Goal: Transaction & Acquisition: Purchase product/service

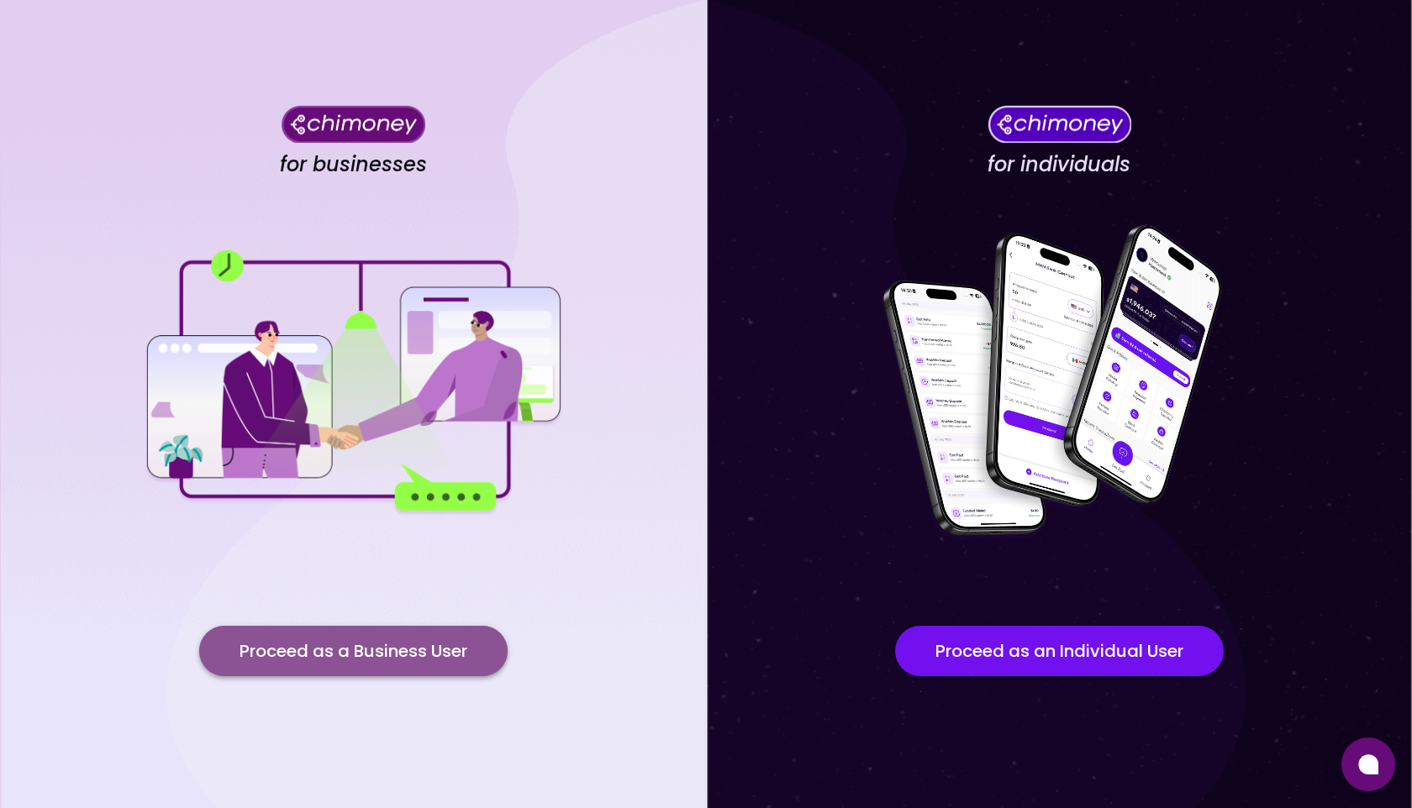
click at [382, 656] on button "Proceed as a Business User" at bounding box center [353, 651] width 308 height 50
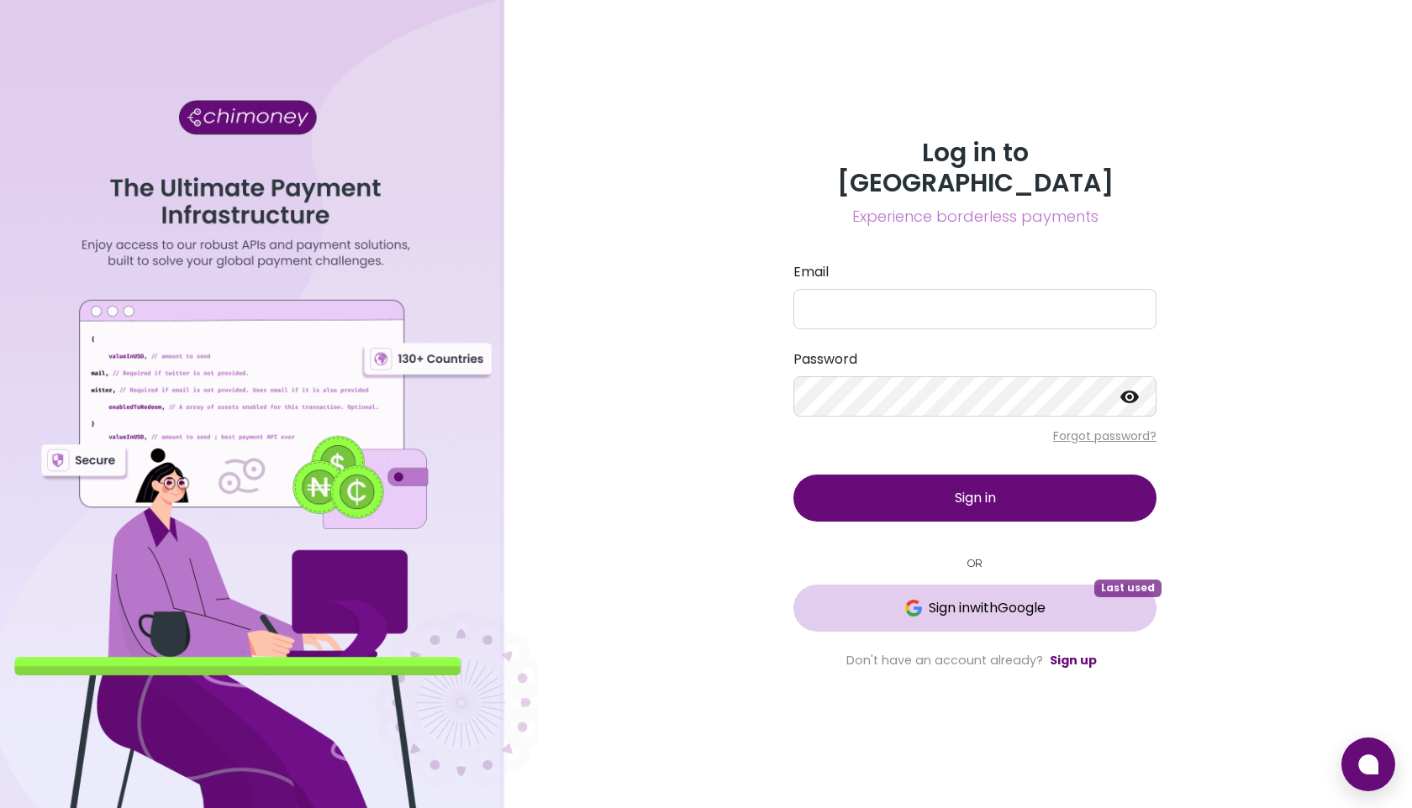
click at [1054, 585] on button "Sign in with Google Last used" at bounding box center [974, 608] width 363 height 47
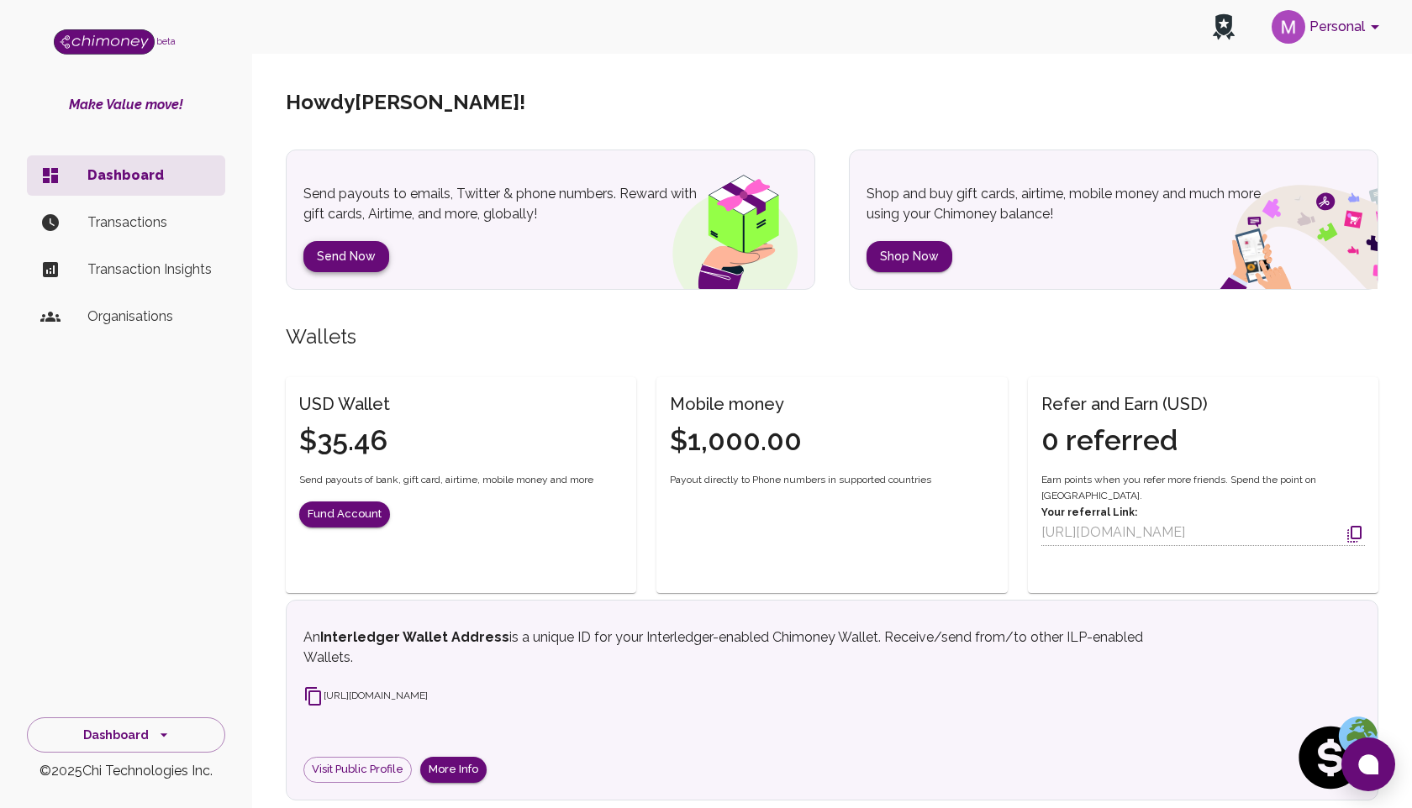
click at [344, 250] on button "Send Now" at bounding box center [346, 256] width 86 height 31
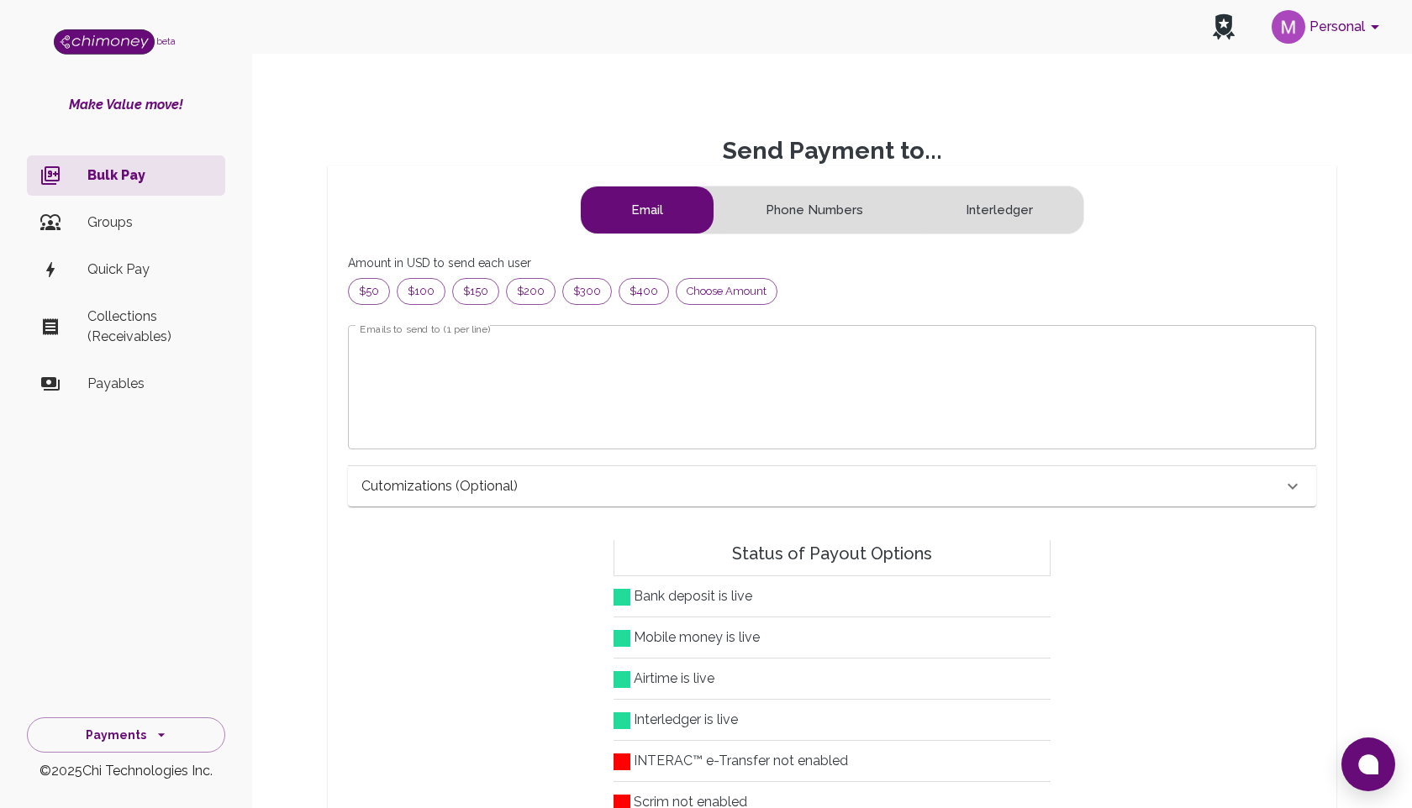
scroll to position [216, 940]
click at [676, 295] on div "Choose amount" at bounding box center [727, 291] width 102 height 27
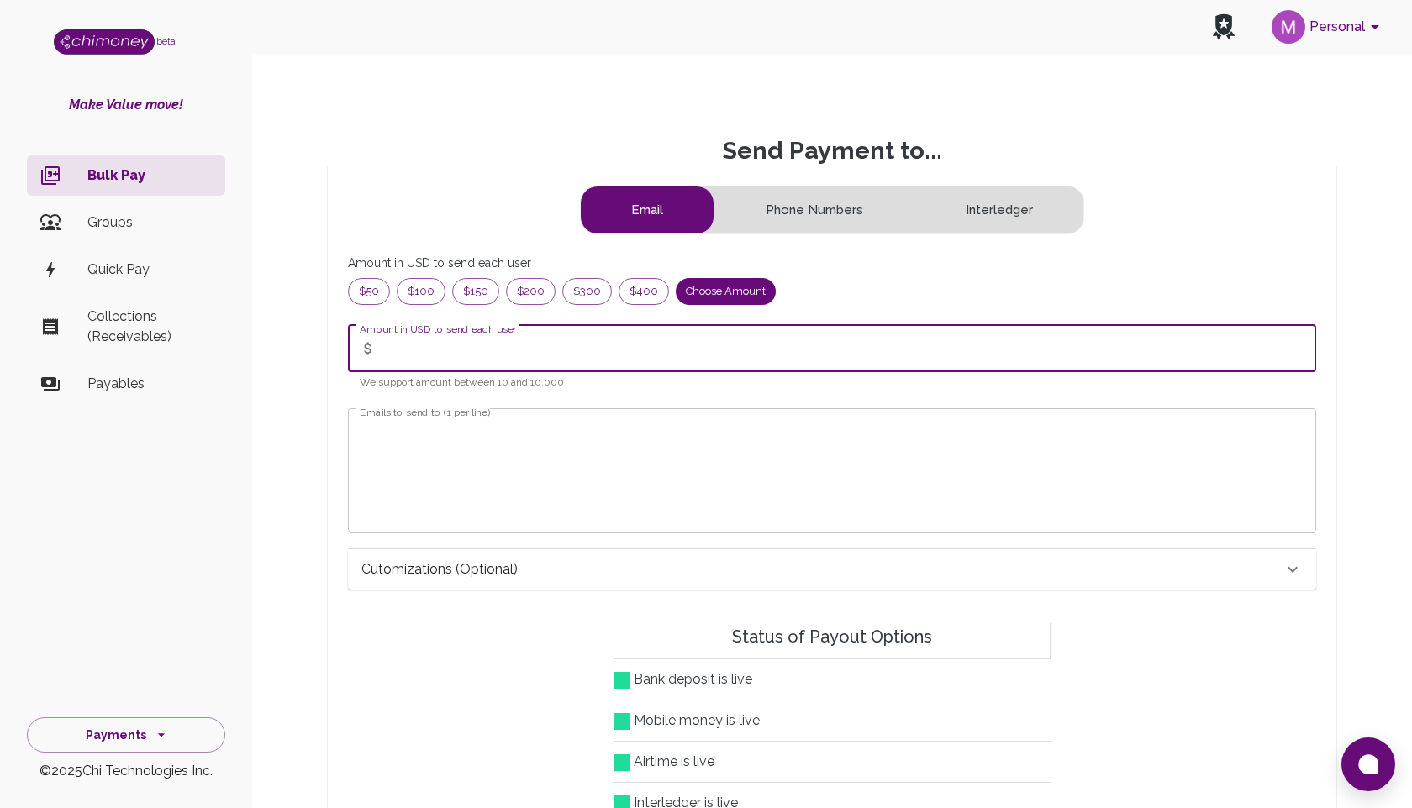
click at [436, 350] on input "Amount in USD to send each user" at bounding box center [849, 348] width 933 height 47
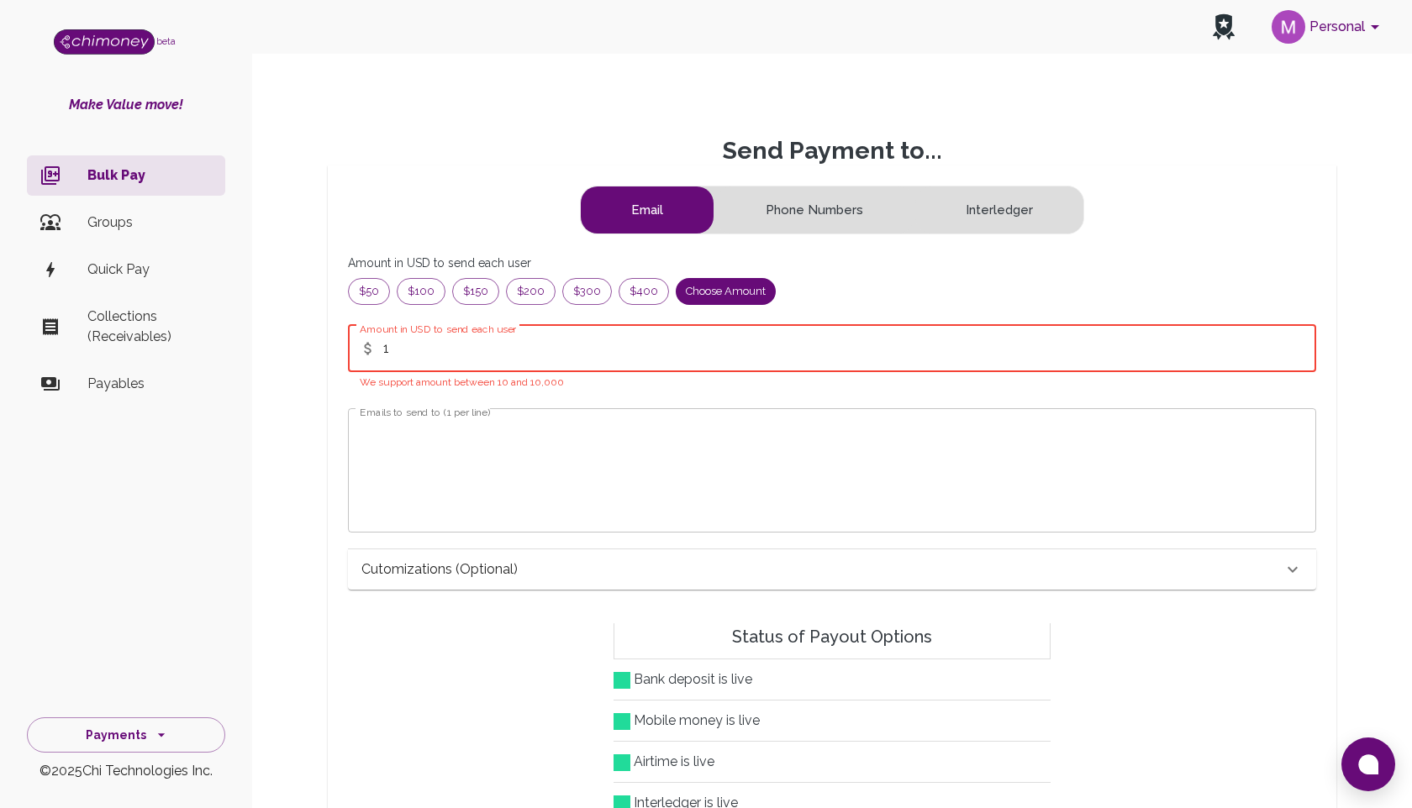
type input "1"
click at [375, 463] on textarea "Emails to send to (1 per line)" at bounding box center [832, 470] width 945 height 97
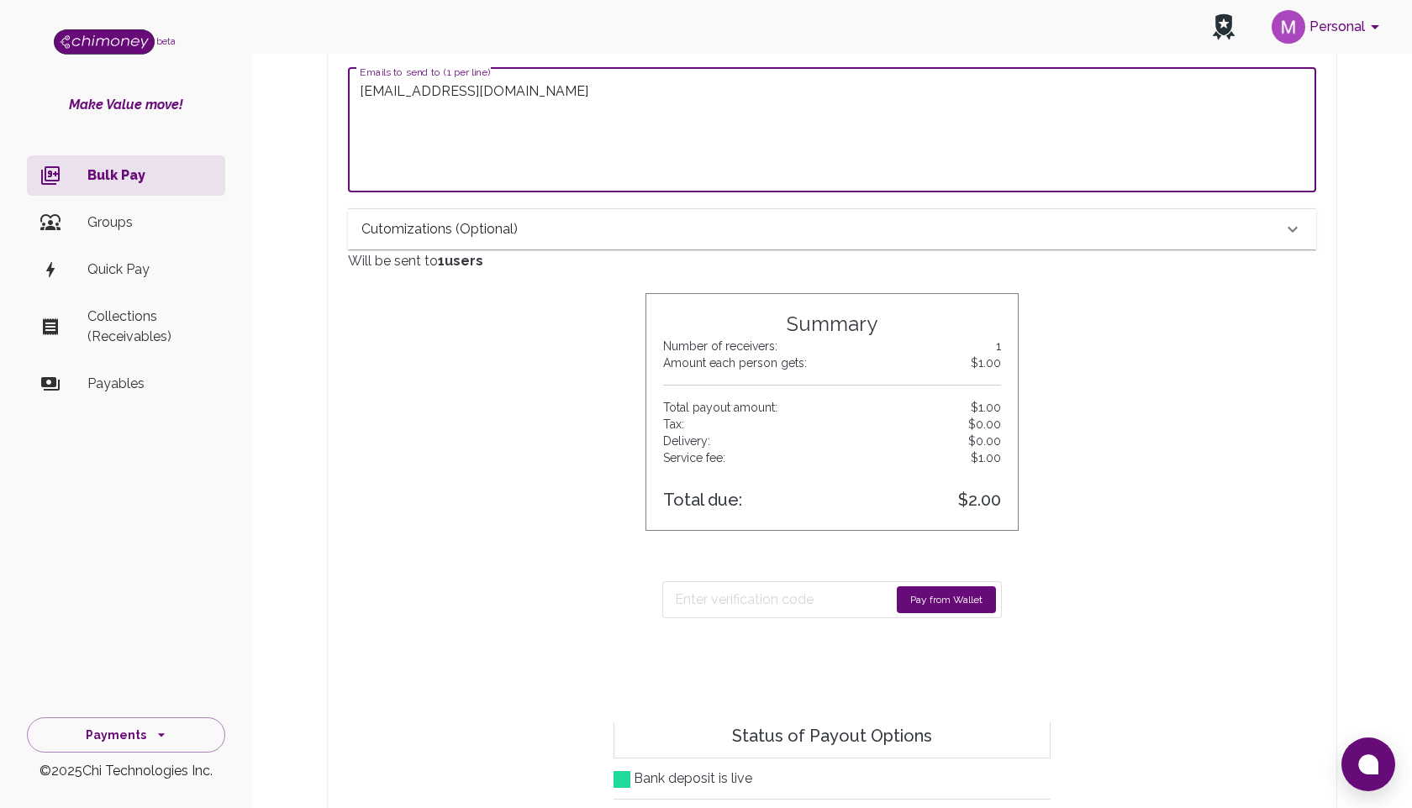
scroll to position [398, 0]
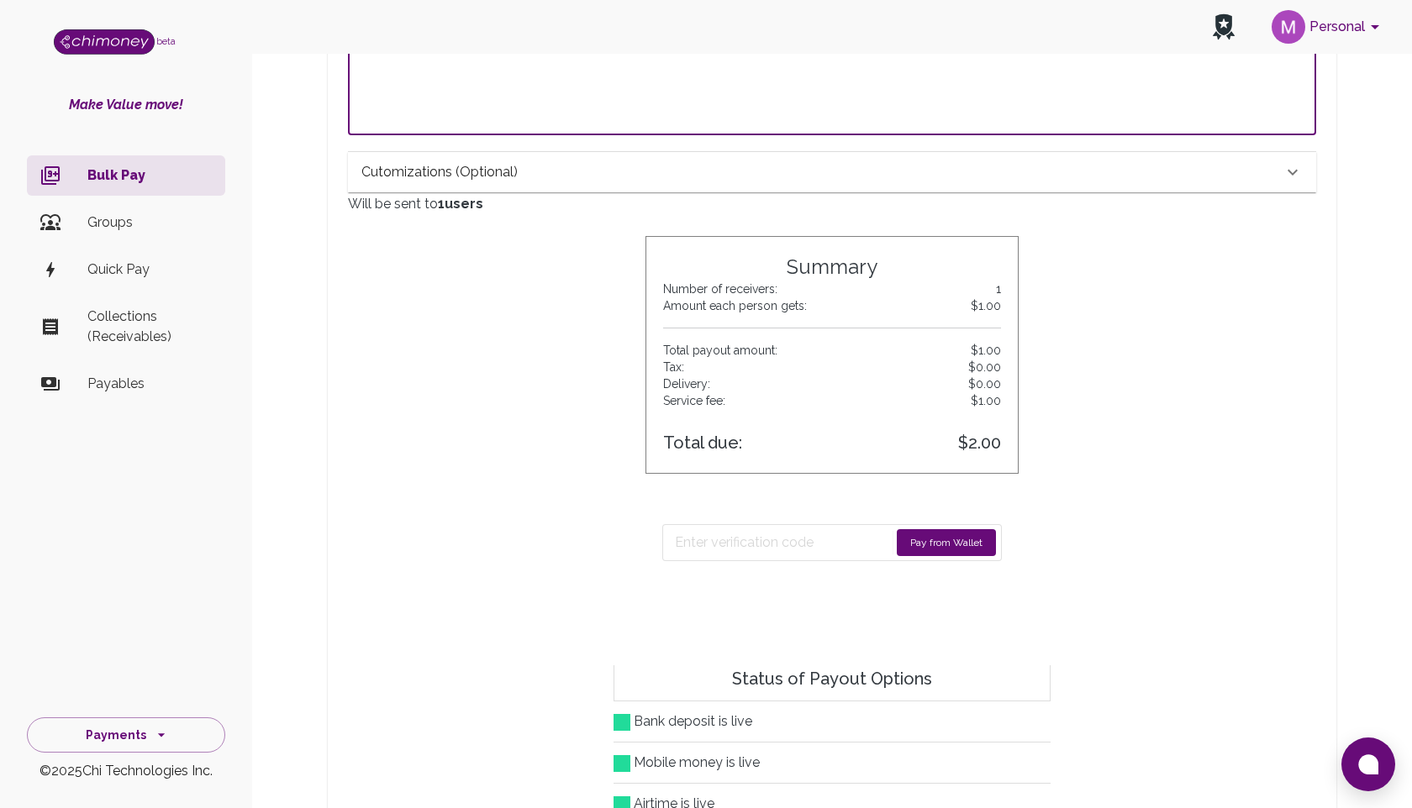
type textarea "[EMAIL_ADDRESS][DOMAIN_NAME]"
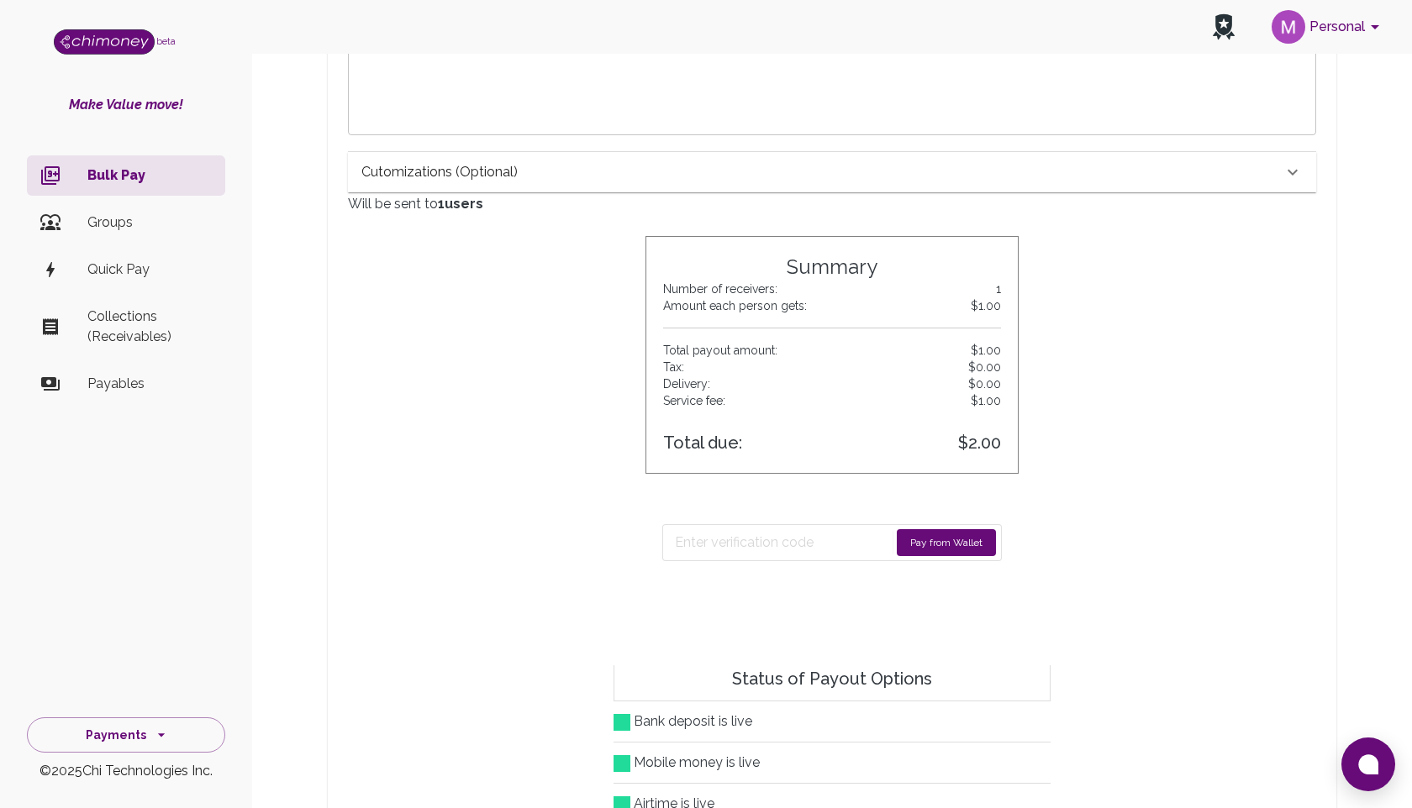
click at [918, 533] on button "Pay from Wallet" at bounding box center [946, 542] width 99 height 27
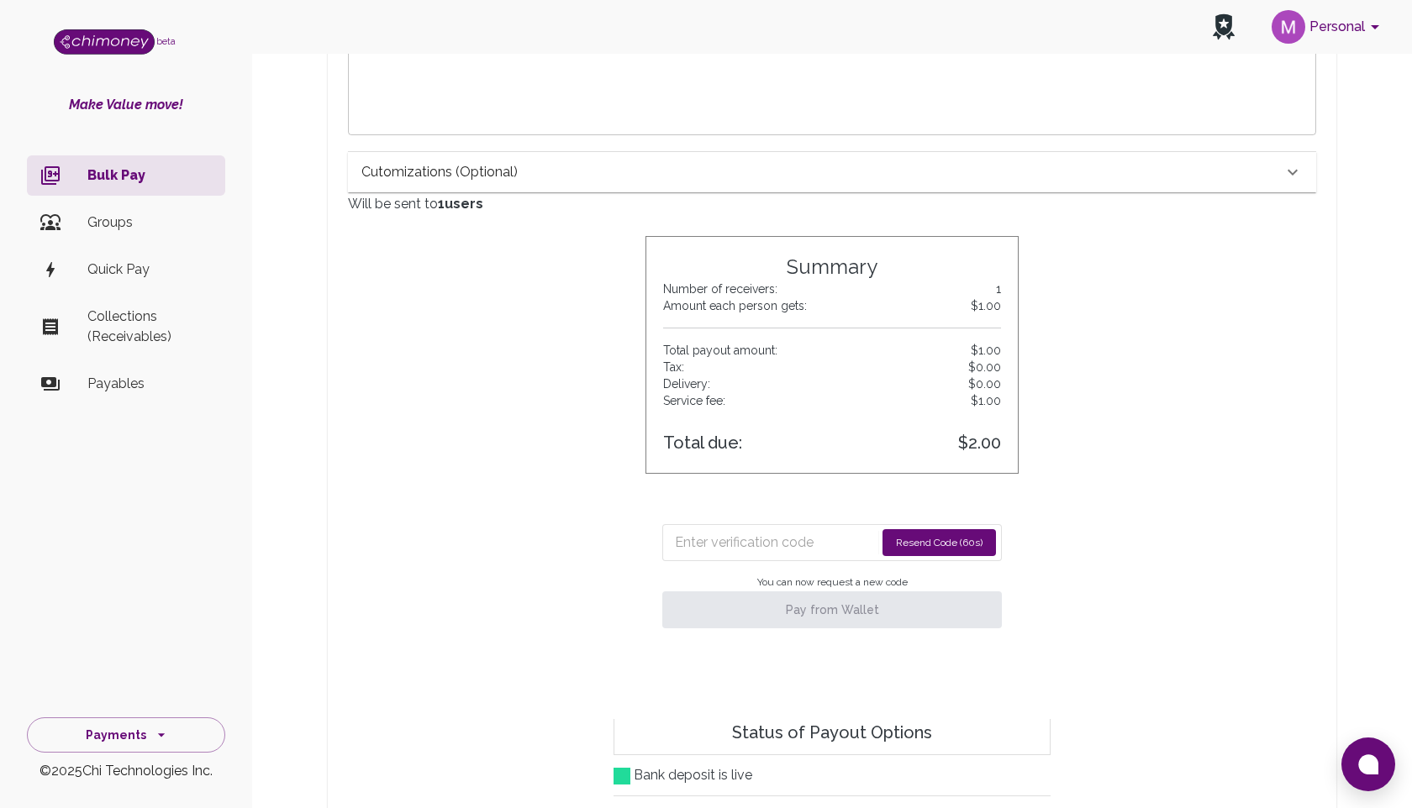
click at [756, 540] on input "Enter verification code" at bounding box center [775, 542] width 200 height 27
click at [749, 538] on input "Enter verification code" at bounding box center [776, 542] width 202 height 27
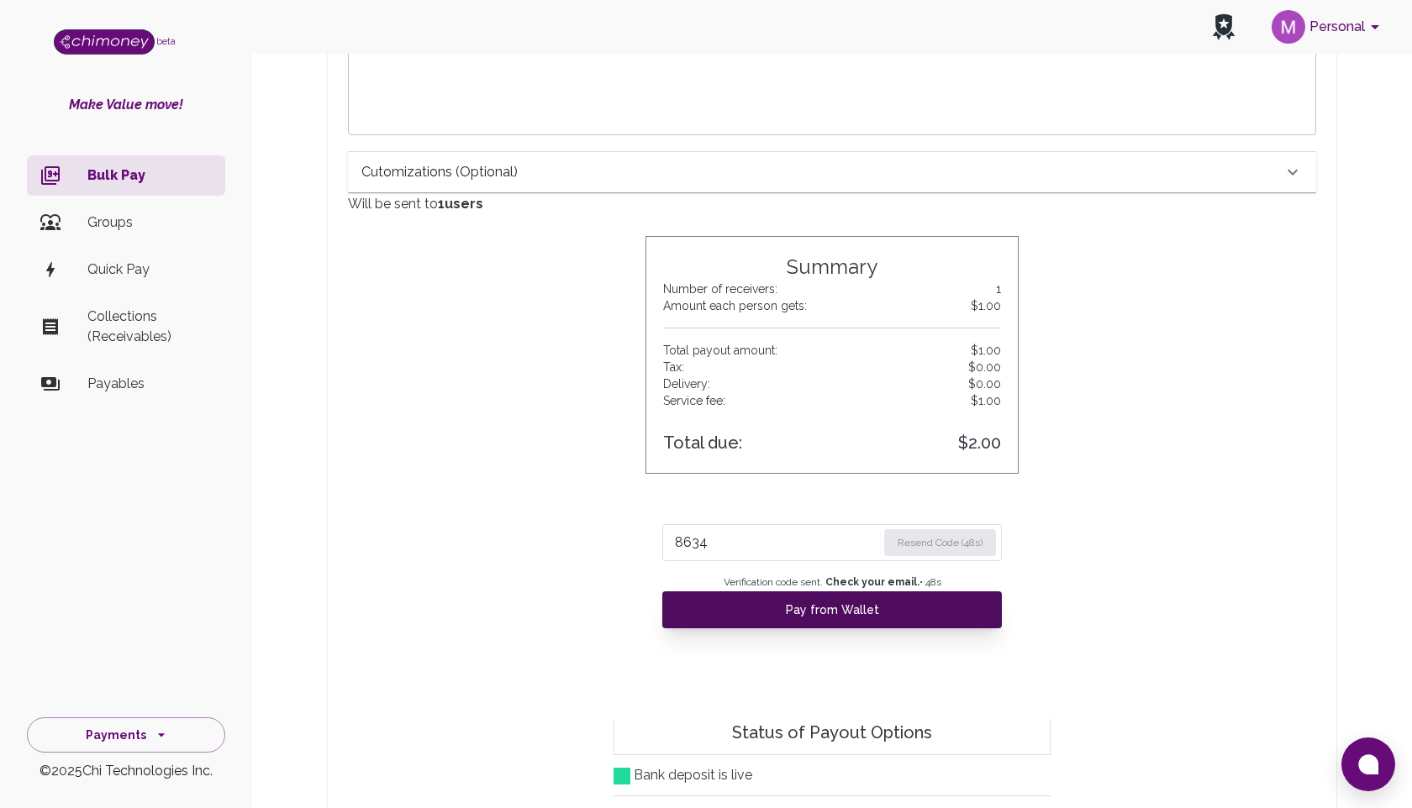
type input "8634"
click at [860, 608] on button "Pay from Wallet" at bounding box center [832, 610] width 340 height 37
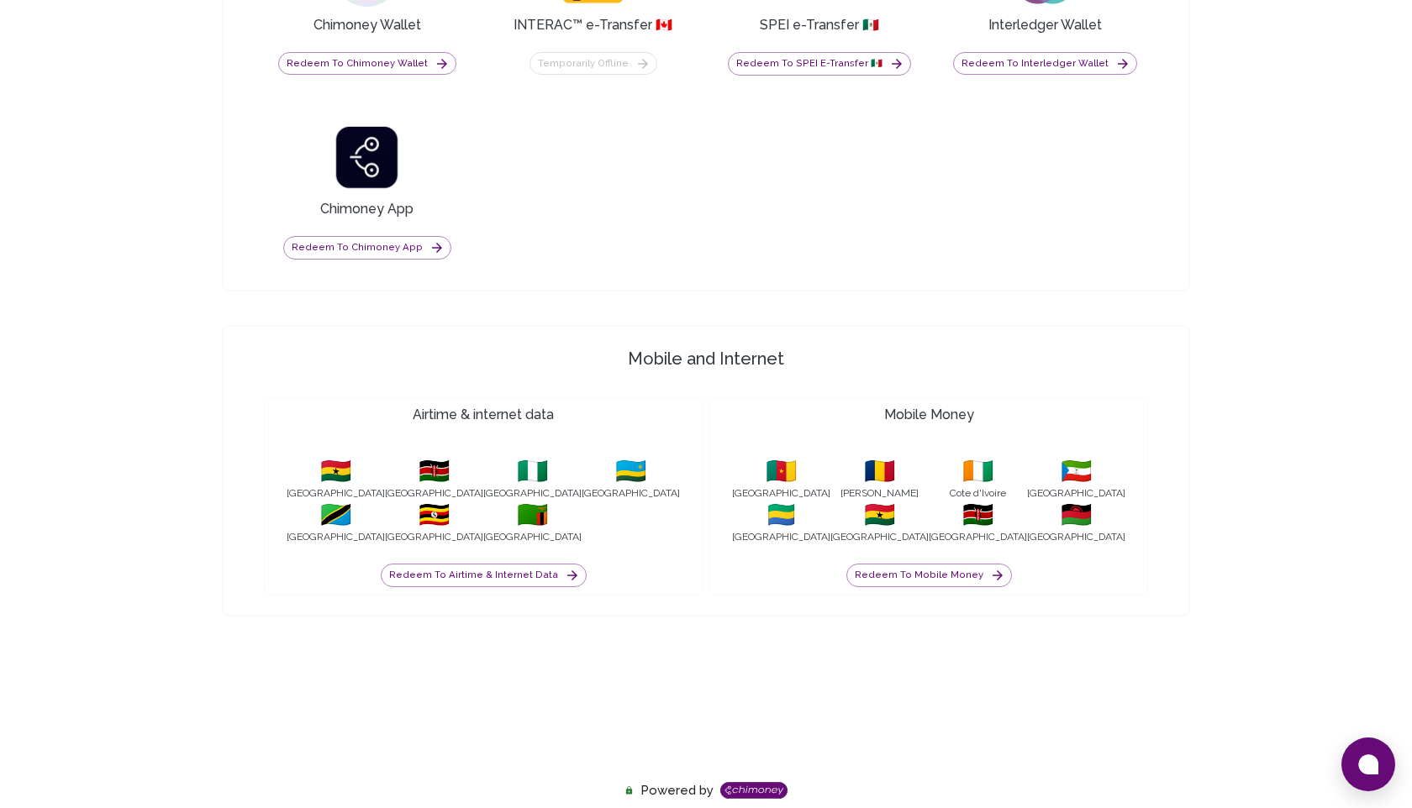
scroll to position [1370, 0]
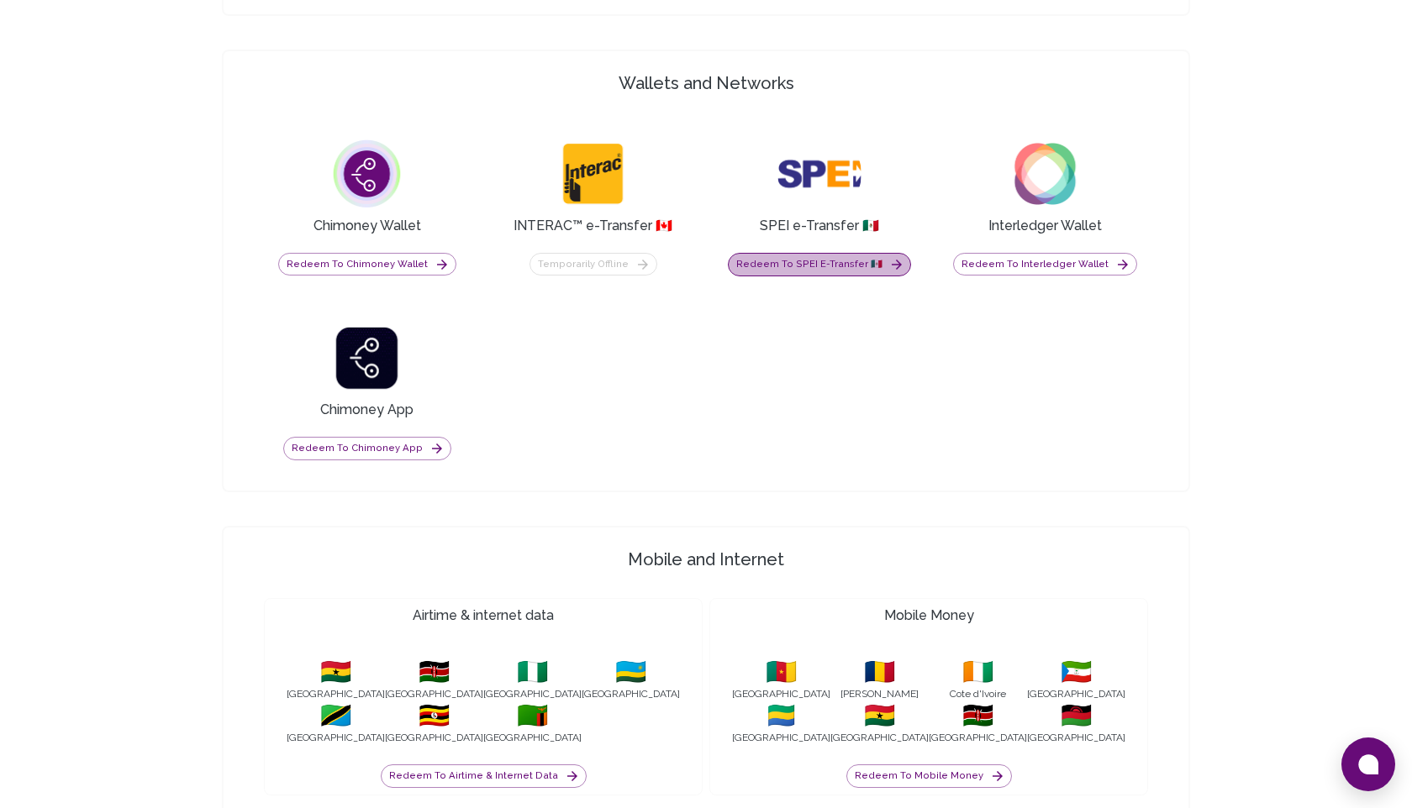
click at [828, 264] on button "Redeem to SPEI e-Transfer 🇲🇽" at bounding box center [819, 265] width 183 height 24
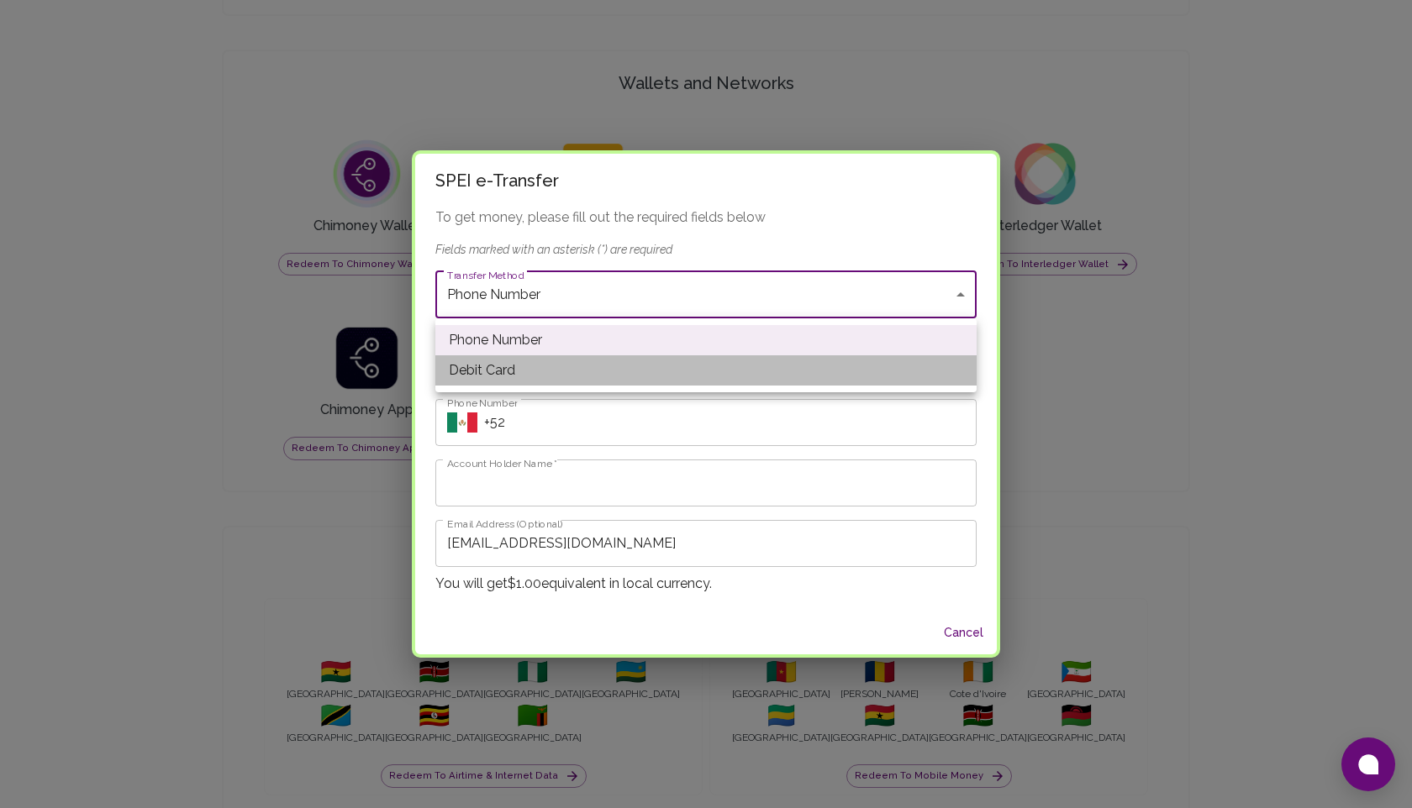
click at [764, 366] on li "Debit Card" at bounding box center [705, 370] width 541 height 30
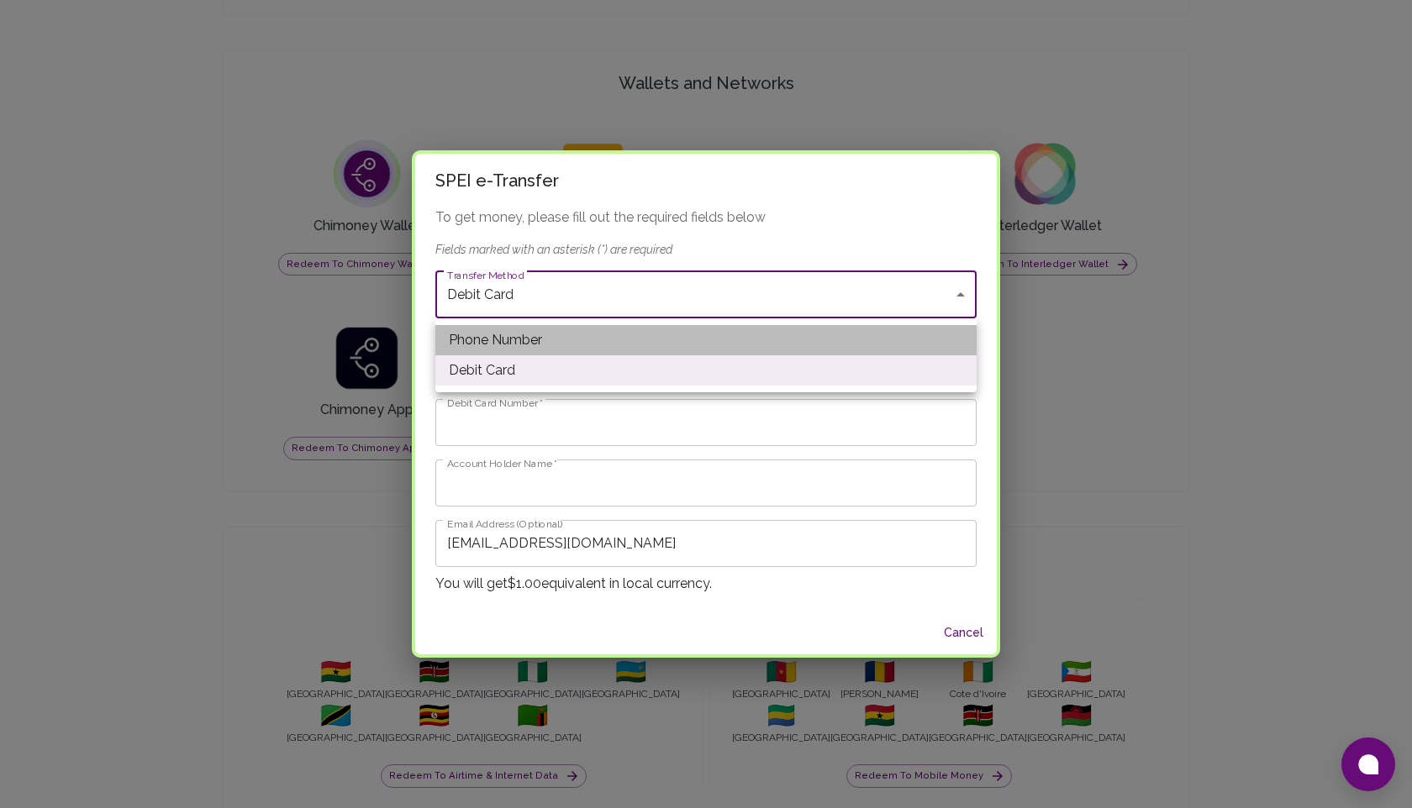
click at [550, 341] on li "Phone Number" at bounding box center [705, 340] width 541 height 30
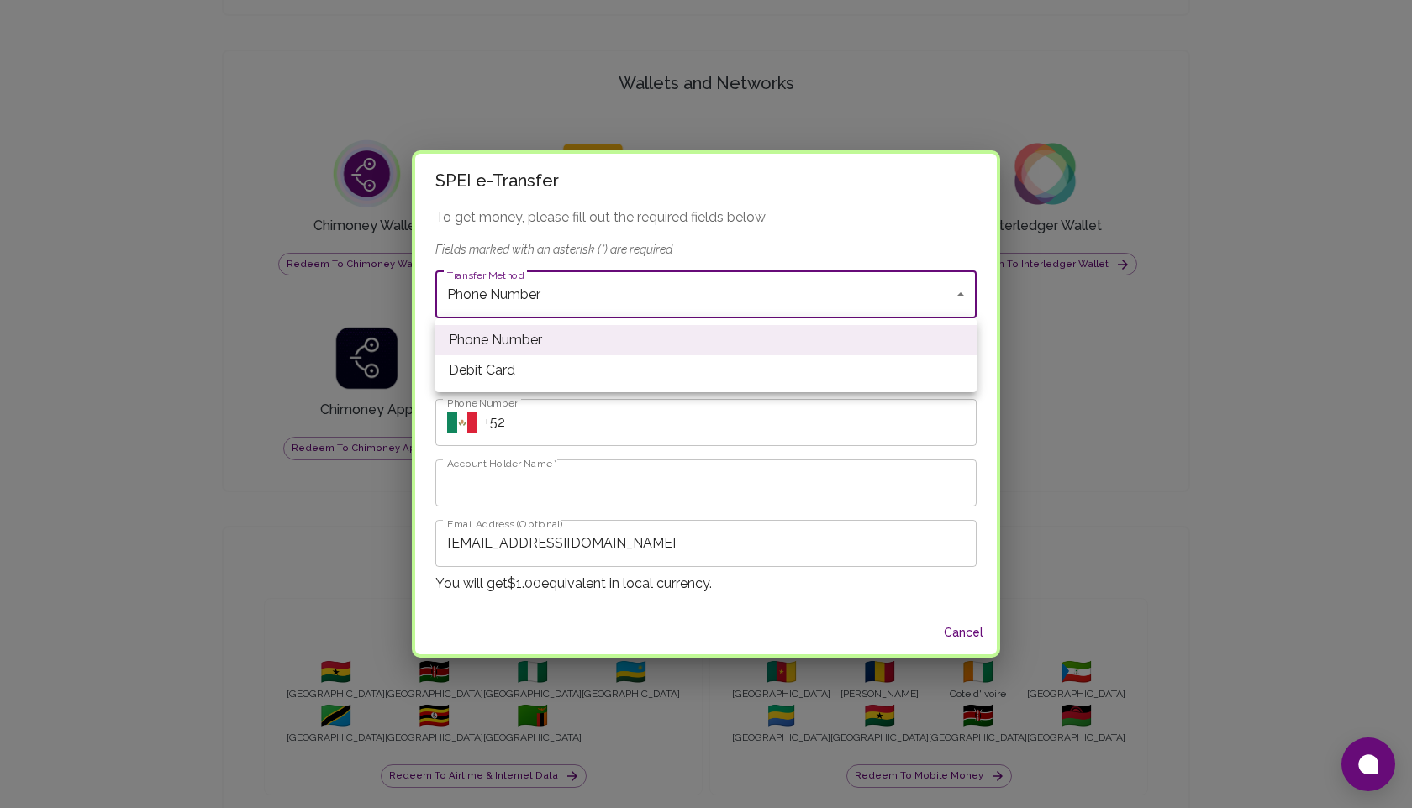
click at [532, 369] on li "Debit Card" at bounding box center [705, 370] width 541 height 30
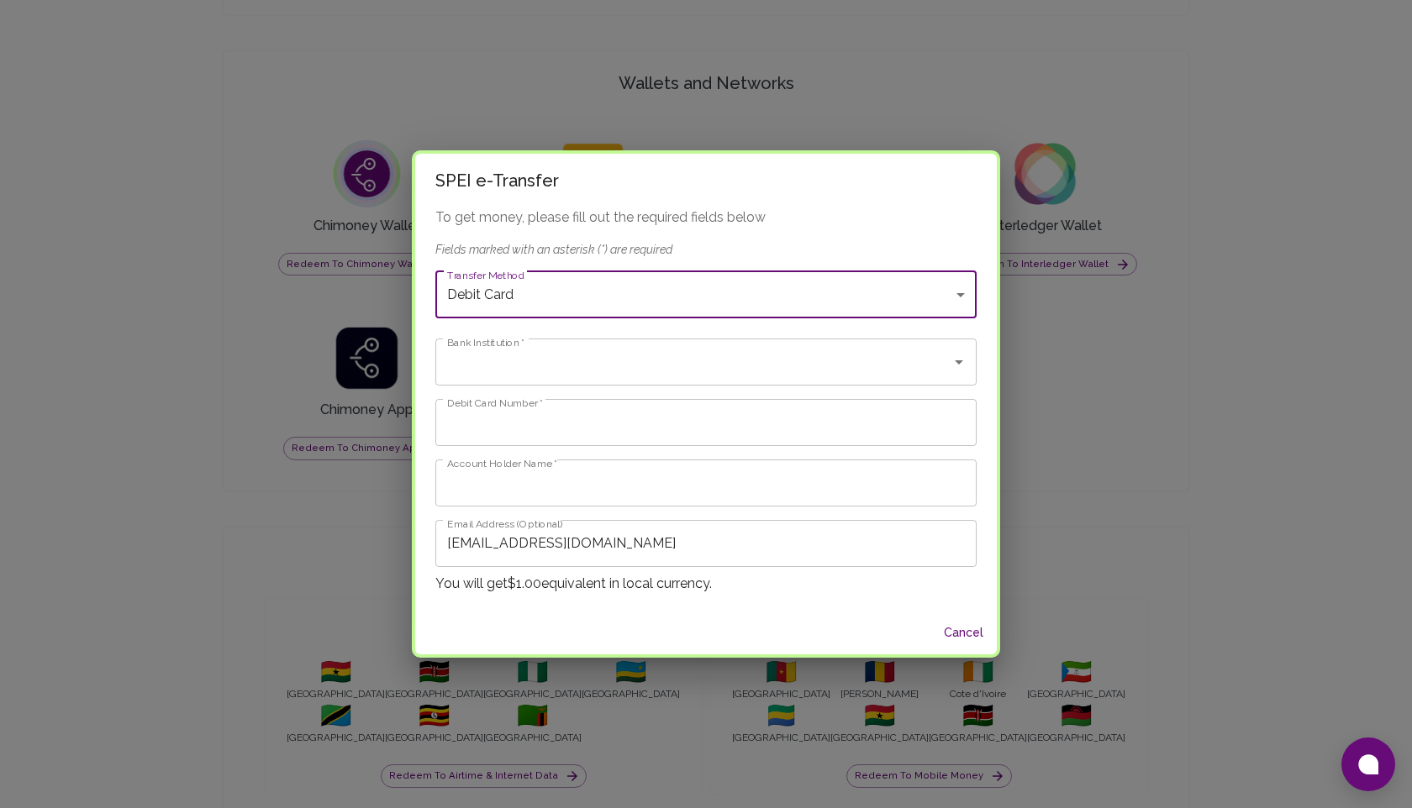
click at [968, 634] on button "Cancel" at bounding box center [963, 633] width 54 height 31
type input "phonenum"
type input "[EMAIL_ADDRESS][DOMAIN_NAME]"
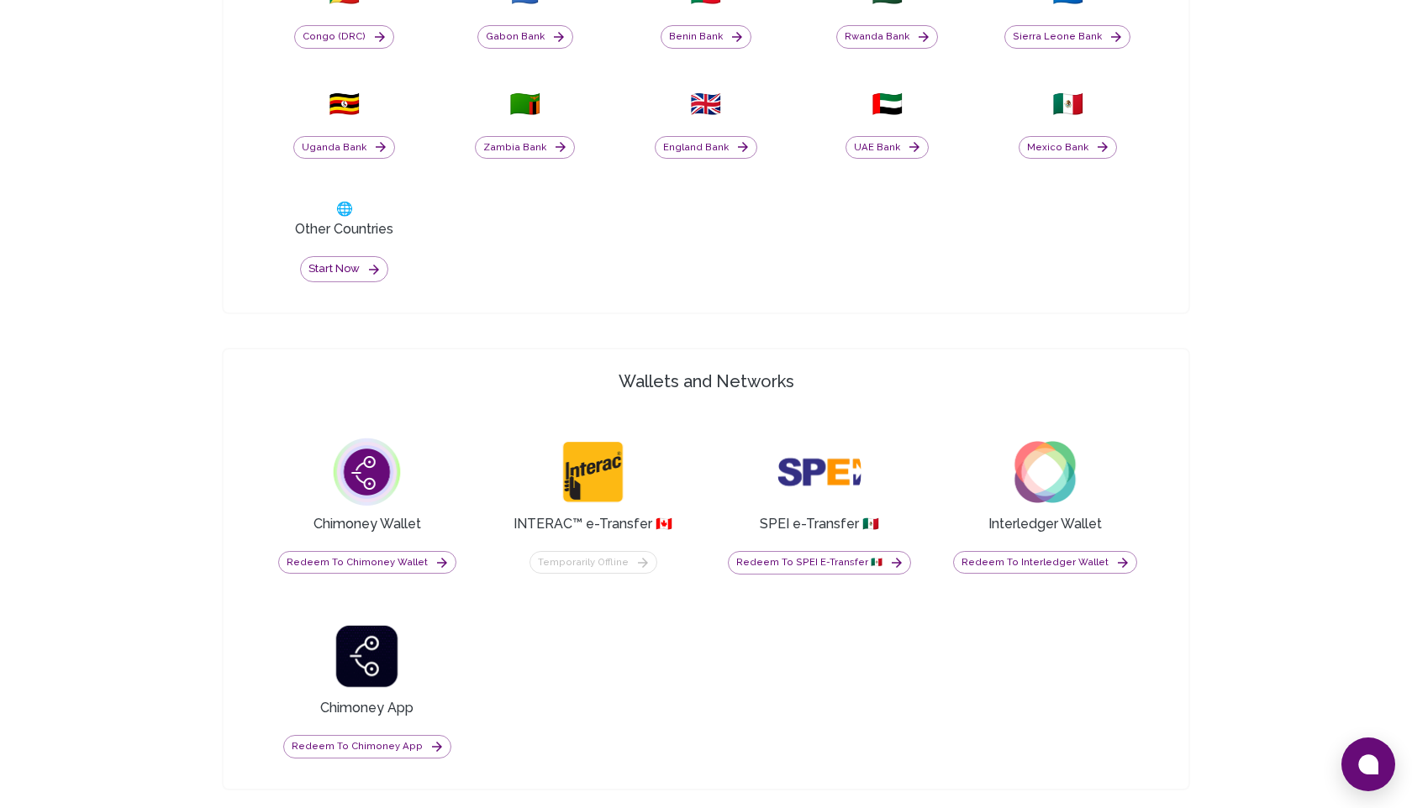
scroll to position [949, 0]
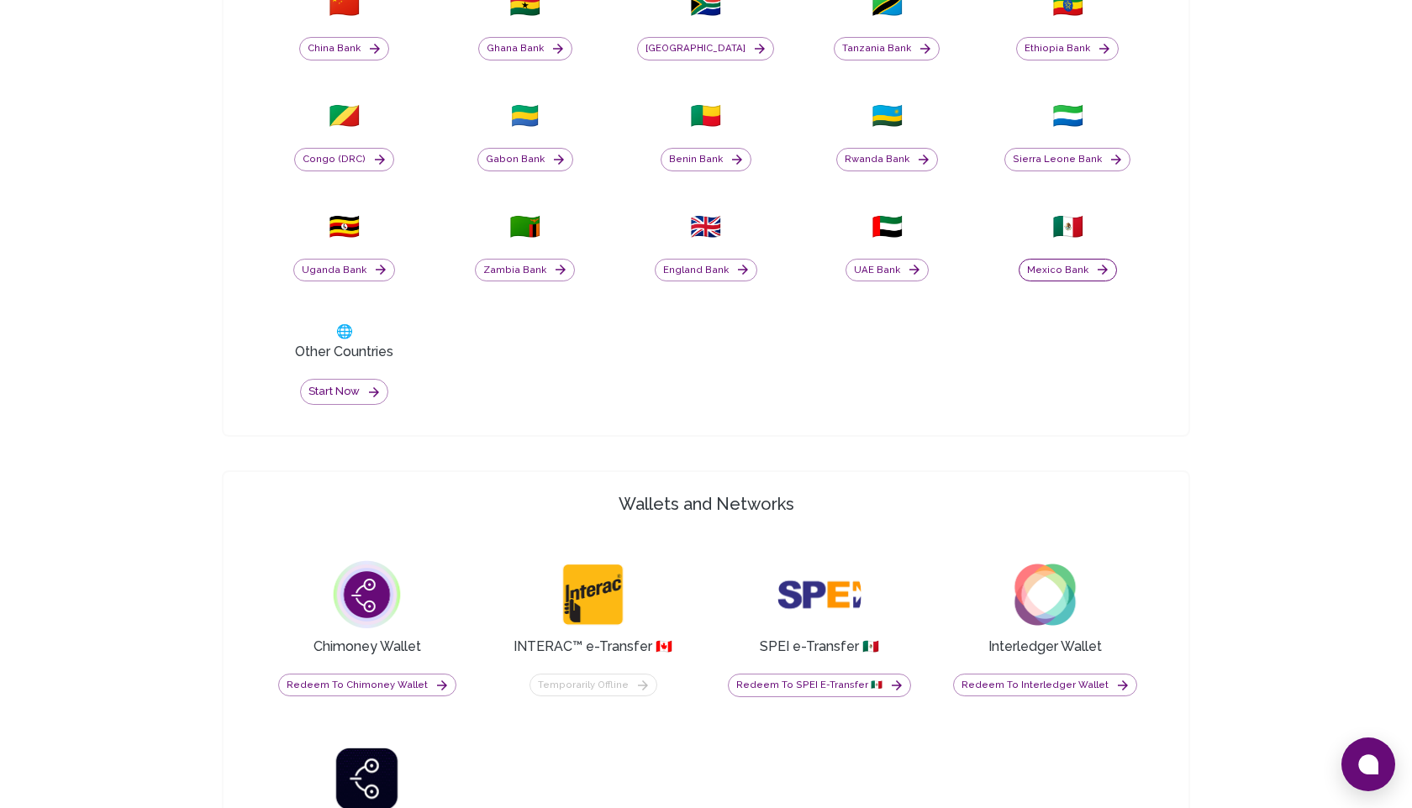
click at [1080, 271] on button "Mexico Bank" at bounding box center [1068, 271] width 98 height 24
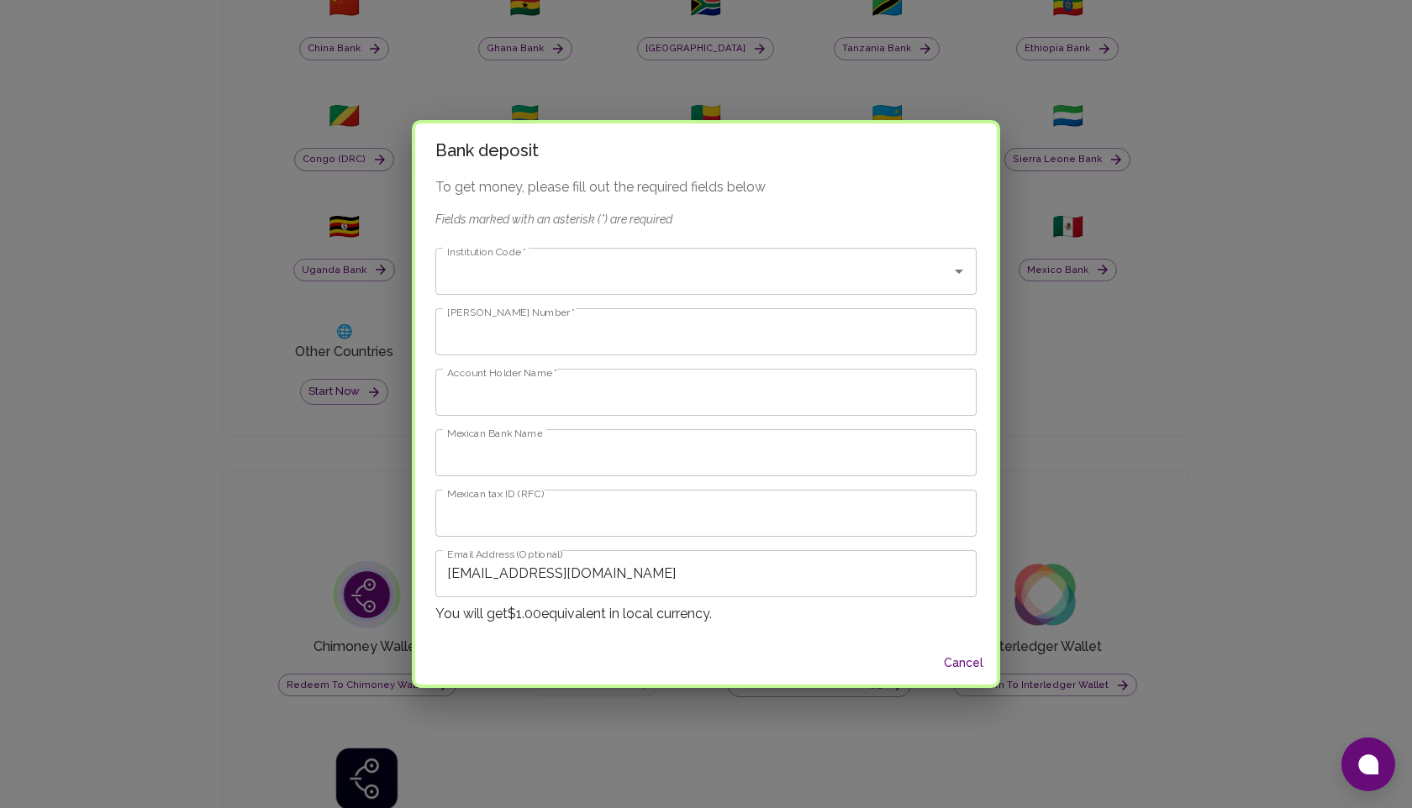
click at [1079, 378] on div "Bank deposit To get money, please fill out the required fields below Fields mar…" at bounding box center [706, 404] width 1412 height 808
type input "[EMAIL_ADDRESS][DOMAIN_NAME]"
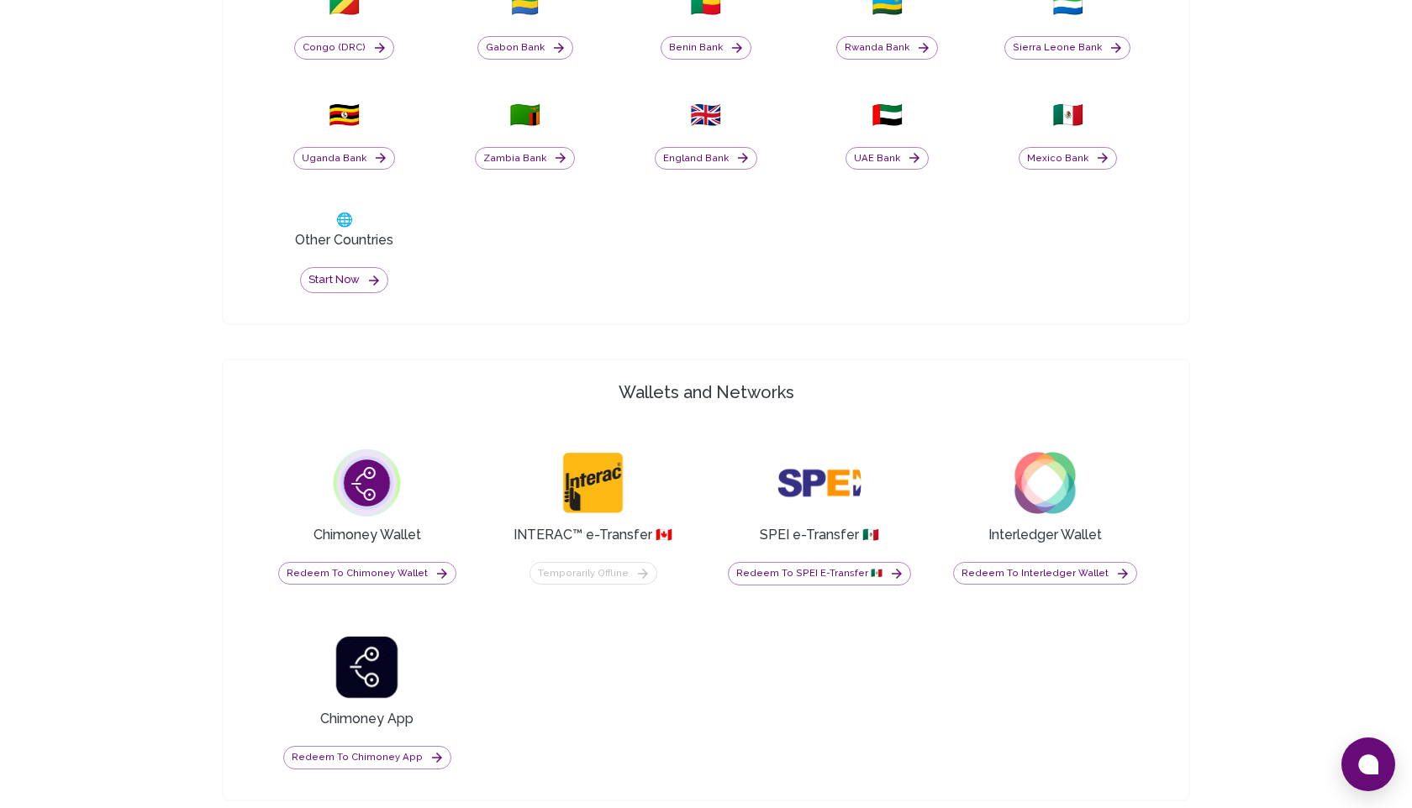
scroll to position [1049, 0]
